Goal: Information Seeking & Learning: Learn about a topic

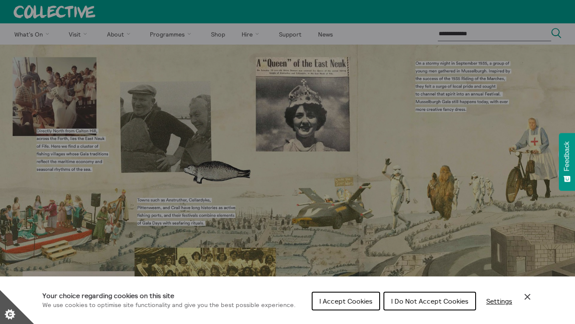
click at [342, 302] on span "I Accept Cookies" at bounding box center [345, 301] width 53 height 8
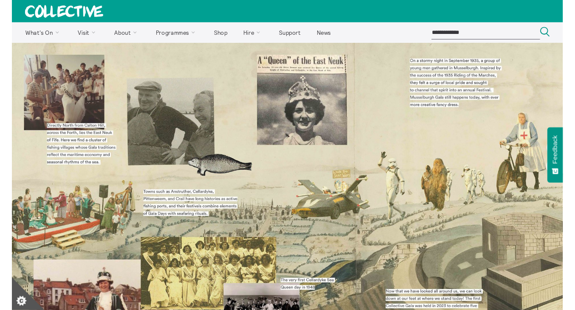
scroll to position [181, 0]
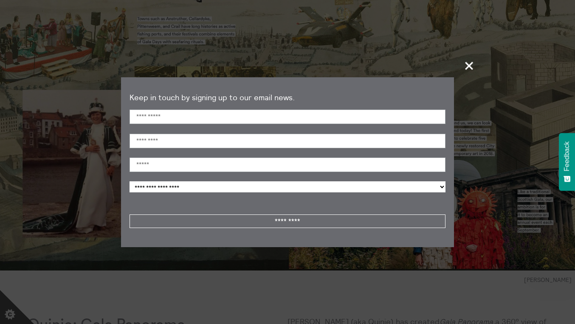
click at [468, 71] on span "+" at bounding box center [469, 65] width 25 height 25
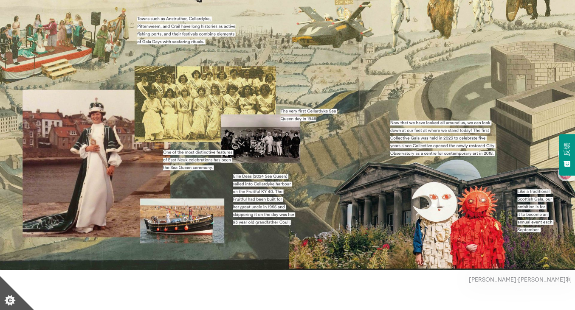
scroll to position [391, 0]
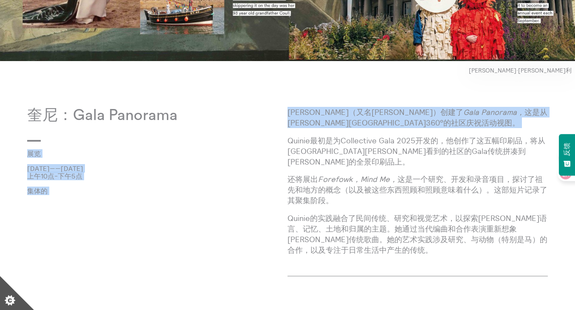
drag, startPoint x: 287, startPoint y: 112, endPoint x: 338, endPoint y: 130, distance: 54.5
click at [338, 130] on div "奎尼：Gala Panorama 展览 2025年9月7日——2025年10月12日 上午10点-下午5点 集体的 Josie Vallely（又名Quini…" at bounding box center [287, 198] width 521 height 183
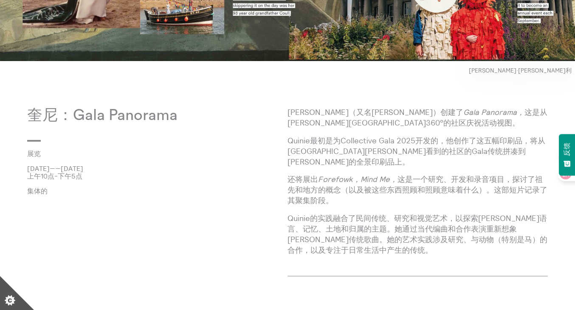
click at [338, 130] on div "Josie Vallely（又名Quinie）创建了 Gala Panorama， 这是从卡尔顿山顶360°的社区庆祝活动视图。 Quinie最初是为Coll…" at bounding box center [418, 184] width 260 height 155
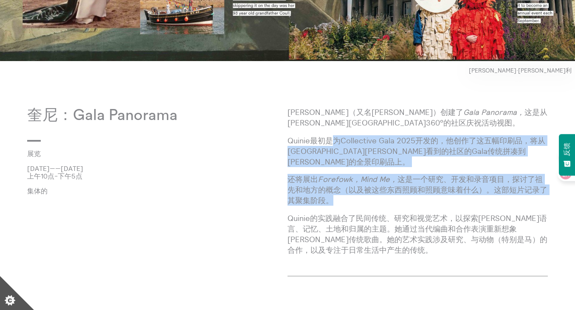
drag, startPoint x: 333, startPoint y: 137, endPoint x: 364, endPoint y: 191, distance: 62.4
click at [364, 191] on div "Josie Vallely（又名Quinie）创建了 Gala Panorama， 这是从卡尔顿山顶360°的社区庆祝活动视图。 Quinie最初是为Coll…" at bounding box center [418, 184] width 260 height 155
click at [364, 191] on p "还将展出 Forefowk，Mind Me， 这是一个研究、开发和录音项目，探讨了祖先和地方的概念（以及被这些东西照顾和照顾意味着什么）。这部短片记录了其聚集…" at bounding box center [418, 190] width 260 height 32
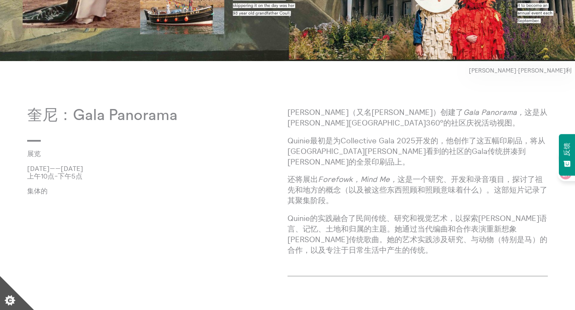
drag, startPoint x: 355, startPoint y: 188, endPoint x: 287, endPoint y: 169, distance: 70.7
click at [287, 169] on div "奎尼：Gala Panorama 展览 2025年9月7日——2025年10月12日 上午10点-下午5点 集体的 Josie Vallely（又名Quini…" at bounding box center [287, 198] width 521 height 183
click at [287, 169] on p "2025年9月7日——2025年10月12日" at bounding box center [157, 169] width 260 height 8
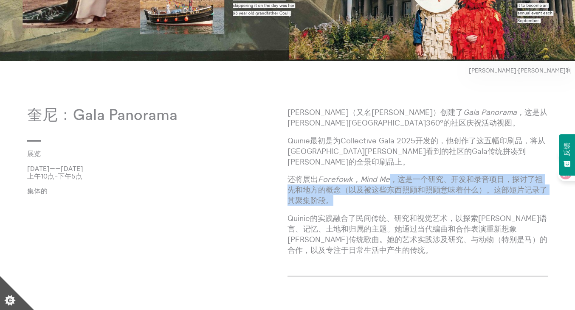
drag, startPoint x: 391, startPoint y: 166, endPoint x: 378, endPoint y: 192, distance: 28.5
click at [378, 192] on p "还将展出 Forefowk，Mind Me， 这是一个研究、开发和录音项目，探讨了祖先和地方的概念（以及被这些东西照顾和照顾意味着什么）。这部短片记录了其聚集…" at bounding box center [418, 190] width 260 height 32
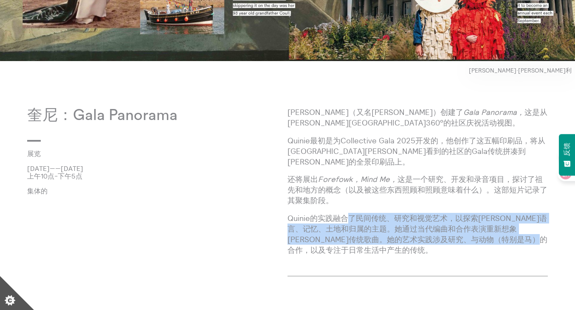
drag, startPoint x: 347, startPoint y: 203, endPoint x: 372, endPoint y: 239, distance: 43.6
click at [372, 239] on p "Quinie的实践融合了民间传统、研究和视觉艺术，以探索苏格兰语言、记忆、土地和归属的主题。她通过当代编曲和合作表演重新想象苏格兰传统歌曲。她的艺术实践涉及研…" at bounding box center [418, 234] width 260 height 43
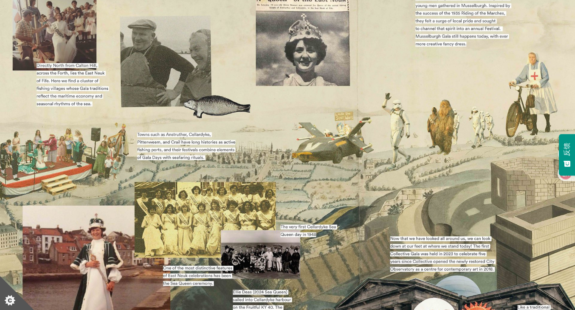
scroll to position [0, 0]
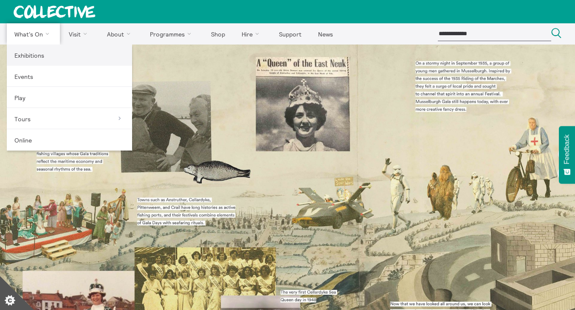
click at [54, 54] on link "Exhibitions" at bounding box center [69, 55] width 125 height 21
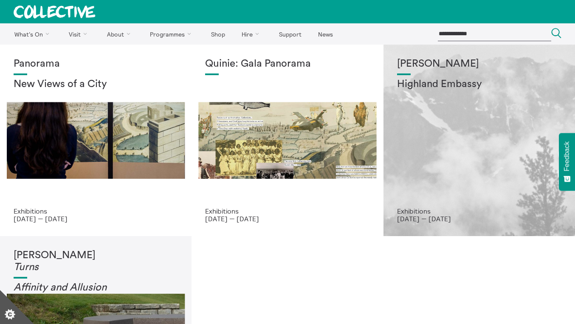
click at [453, 153] on div "Shen Xin Highland Embassy" at bounding box center [479, 132] width 164 height 149
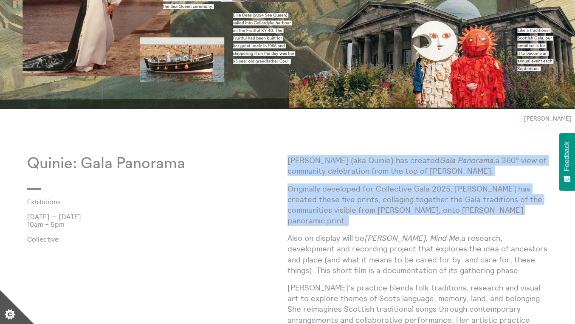
scroll to position [489, 0]
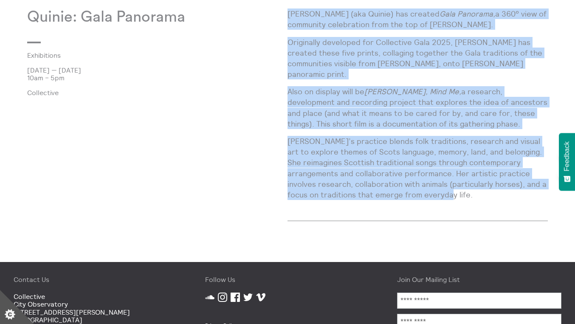
drag, startPoint x: 290, startPoint y: 160, endPoint x: 468, endPoint y: 186, distance: 180.7
click at [468, 187] on div "[PERSON_NAME] (aka Quinie) has created Gala Panorama, a 360° view of community …" at bounding box center [418, 107] width 260 height 198
copy div "[PERSON_NAME] (aka Quinie) has created Gala Panorama, a 360° view of community …"
click at [380, 172] on p "[PERSON_NAME]’s practice blends folk traditions, research and visual art to exp…" at bounding box center [418, 168] width 260 height 64
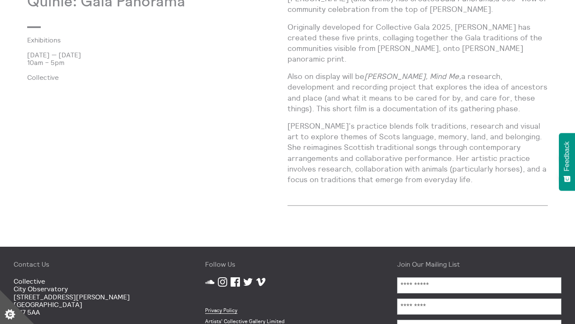
scroll to position [406, 0]
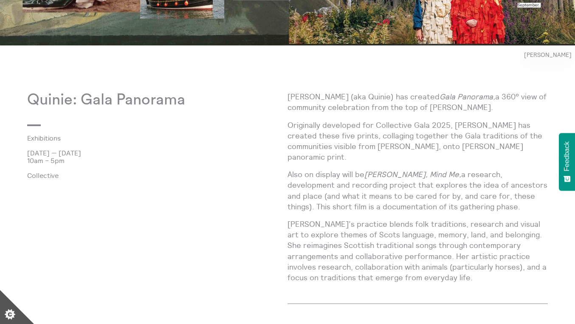
click at [53, 104] on p "Quinie: Gala Panorama" at bounding box center [157, 99] width 260 height 17
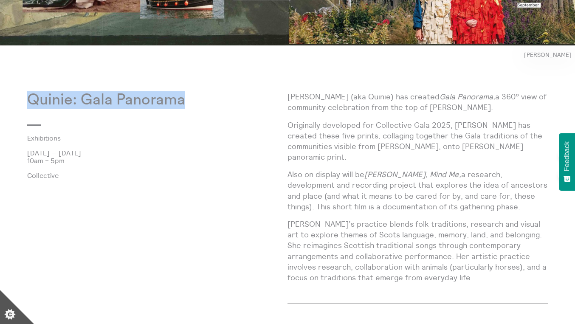
drag, startPoint x: 27, startPoint y: 100, endPoint x: 200, endPoint y: 101, distance: 172.4
click at [200, 101] on p "Quinie: Gala Panorama" at bounding box center [157, 99] width 260 height 17
copy p "Quinie: Gala Panorama"
drag, startPoint x: 153, startPoint y: 102, endPoint x: 434, endPoint y: 85, distance: 281.2
click at [385, 109] on div "Quinie: Gala Panorama Exhibitions [DATE] — [DATE] 10am – 5pm Collective [PERSON…" at bounding box center [287, 204] width 521 height 226
